Goal: Information Seeking & Learning: Understand process/instructions

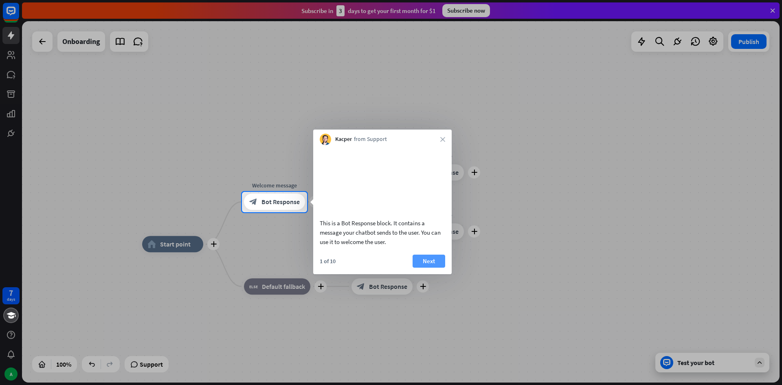
click at [435, 262] on button "Next" at bounding box center [428, 260] width 33 height 13
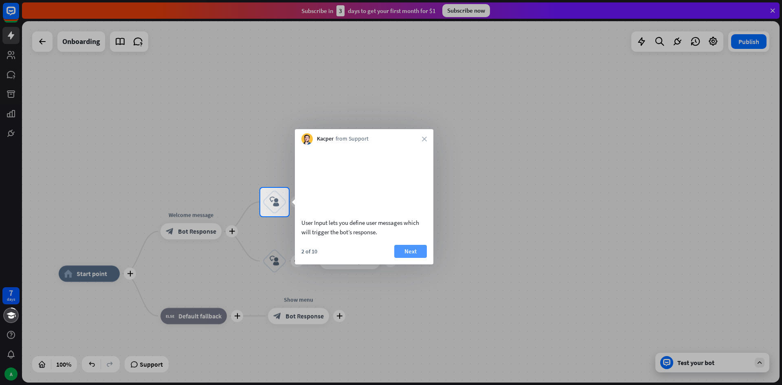
click at [409, 258] on button "Next" at bounding box center [410, 251] width 33 height 13
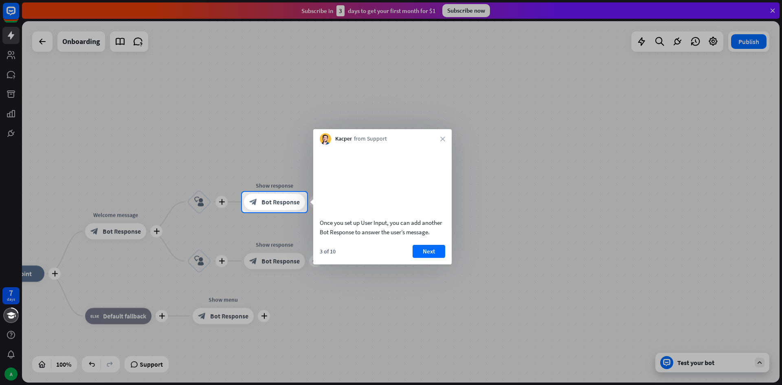
click at [409, 263] on div "3 of 10 Next" at bounding box center [382, 255] width 138 height 20
click at [418, 258] on button "Next" at bounding box center [428, 251] width 33 height 13
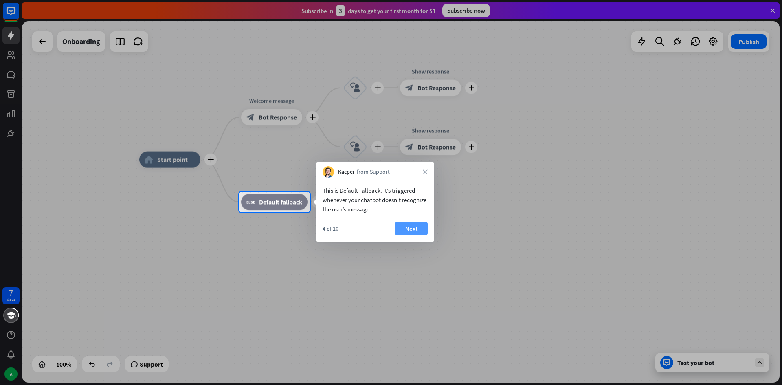
click at [406, 229] on button "Next" at bounding box center [411, 228] width 33 height 13
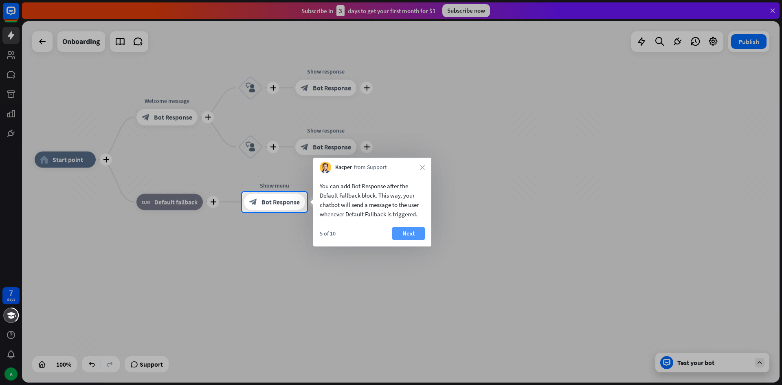
click at [409, 229] on button "Next" at bounding box center [408, 233] width 33 height 13
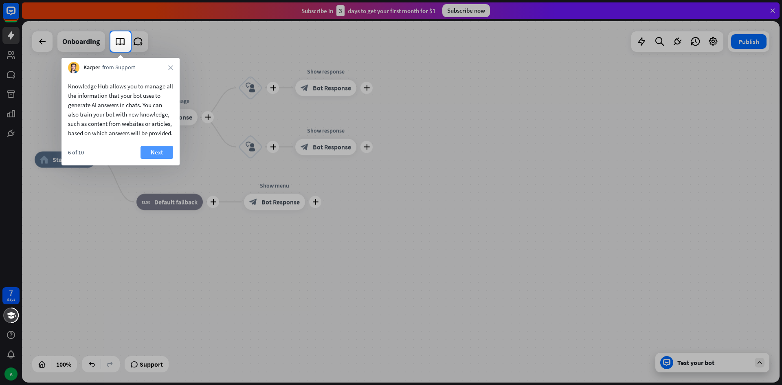
click at [161, 158] on button "Next" at bounding box center [156, 152] width 33 height 13
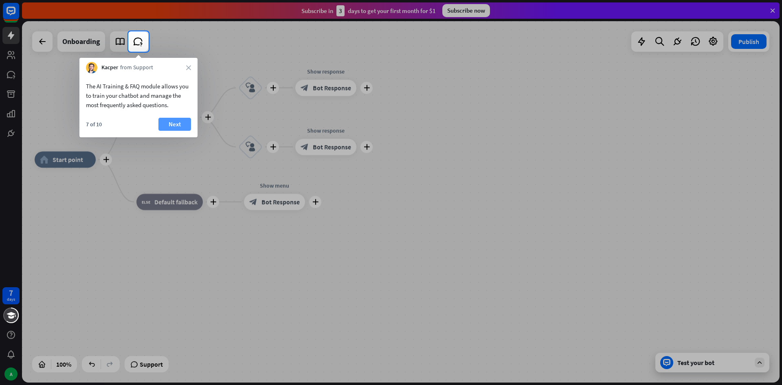
click at [181, 122] on button "Next" at bounding box center [174, 124] width 33 height 13
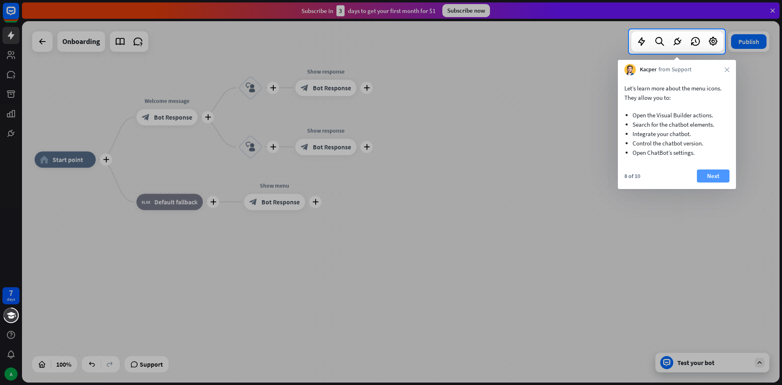
click at [709, 172] on button "Next" at bounding box center [713, 175] width 33 height 13
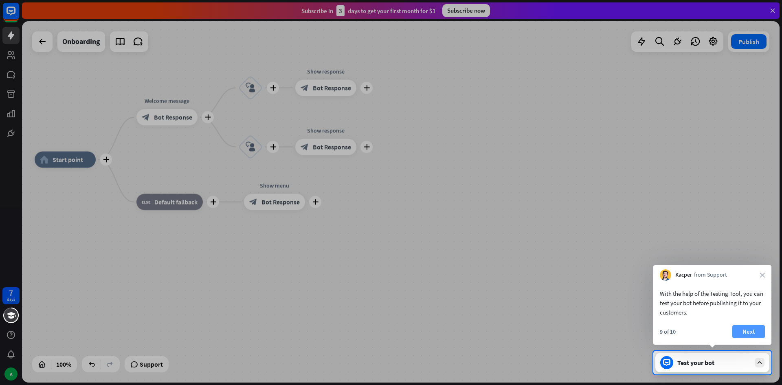
click at [758, 334] on button "Next" at bounding box center [748, 331] width 33 height 13
